Goal: Task Accomplishment & Management: Use online tool/utility

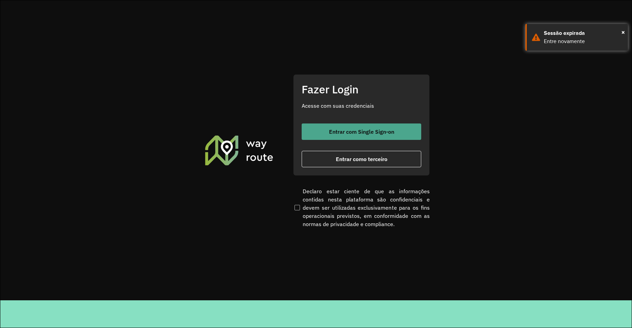
click at [336, 135] on button "Entrar com Single Sign-on" at bounding box center [362, 131] width 120 height 16
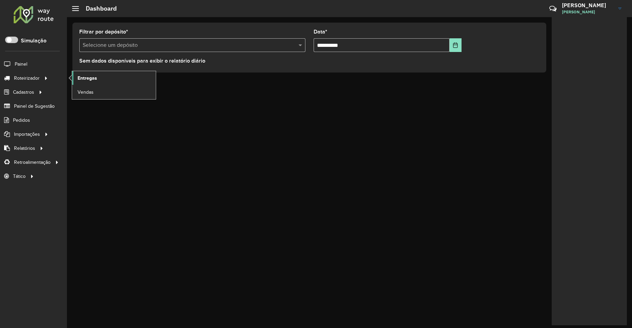
click at [89, 76] on span "Entregas" at bounding box center [87, 77] width 19 height 7
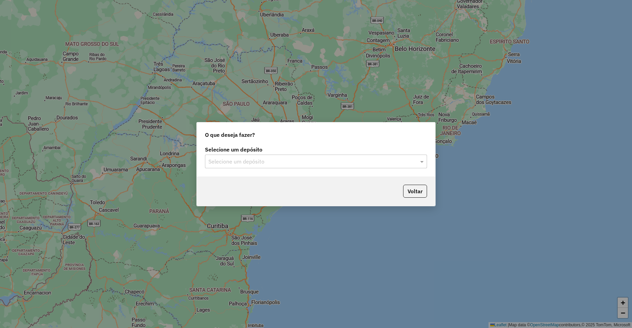
click at [224, 160] on input "text" at bounding box center [308, 161] width 201 height 8
type input "***"
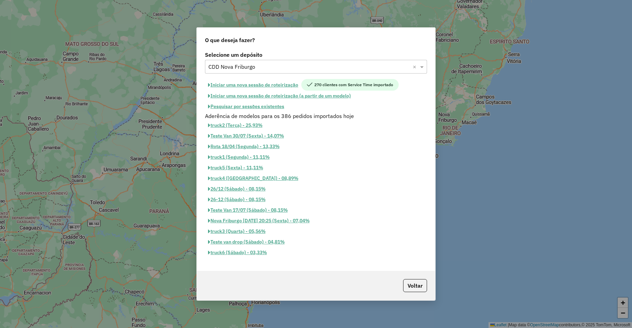
click at [280, 106] on button "Pesquisar por sessões existentes" at bounding box center [246, 106] width 82 height 11
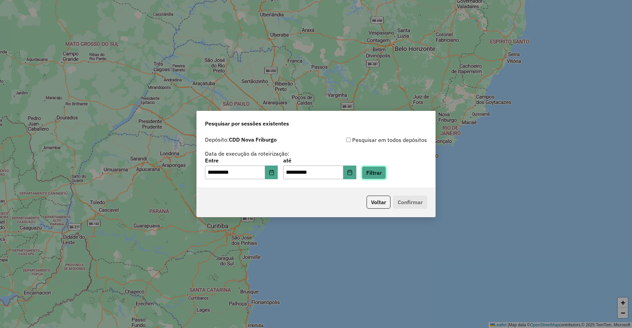
click at [385, 171] on button "Filtrar" at bounding box center [374, 172] width 24 height 13
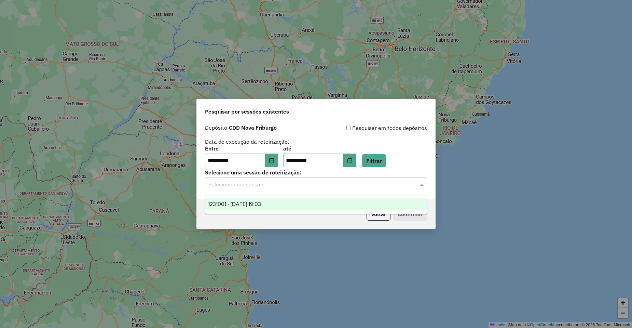
click at [235, 189] on div "Selecione uma sessão" at bounding box center [316, 184] width 222 height 14
click at [254, 185] on input "text" at bounding box center [308, 184] width 201 height 8
click at [254, 202] on span "1231001 - 18/08/2025 19:03" at bounding box center [234, 204] width 53 height 6
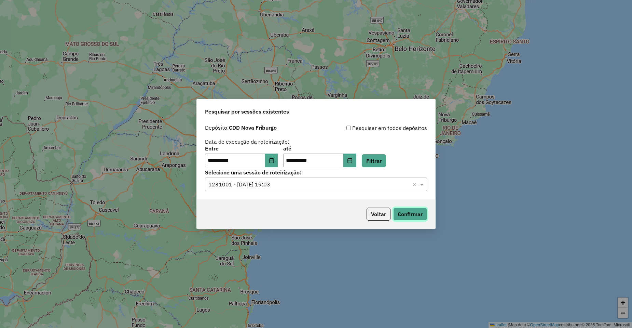
click at [421, 219] on button "Confirmar" at bounding box center [410, 213] width 34 height 13
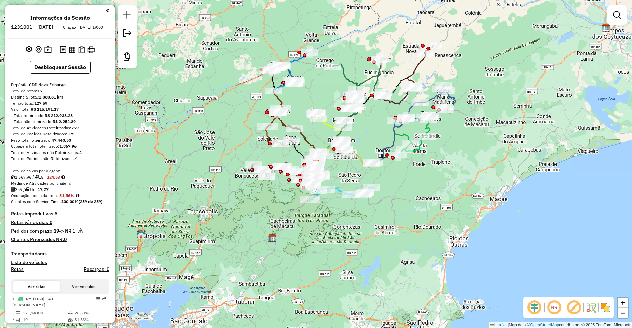
click at [307, 142] on icon at bounding box center [292, 127] width 55 height 72
select select "**********"
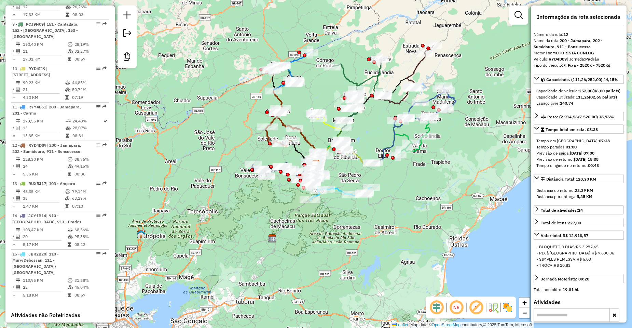
scroll to position [695, 0]
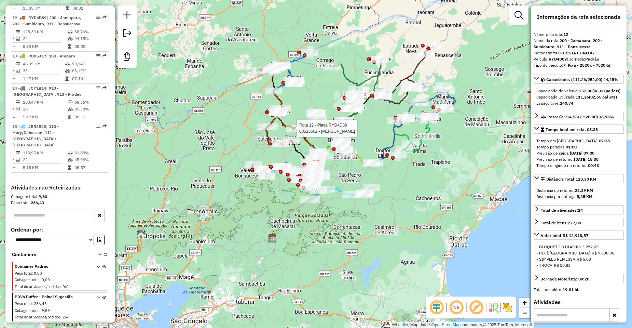
click at [302, 131] on div at bounding box center [294, 128] width 17 height 7
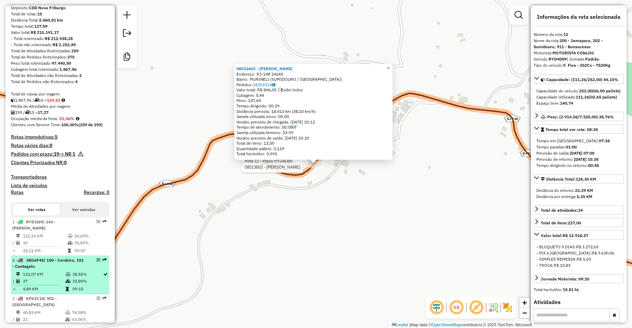
scroll to position [0, 0]
